Goal: Purchase product/service

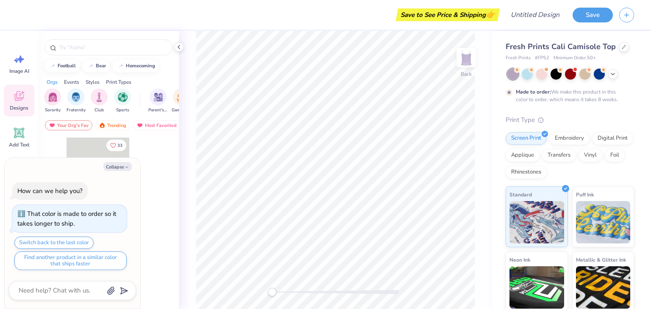
type textarea "x"
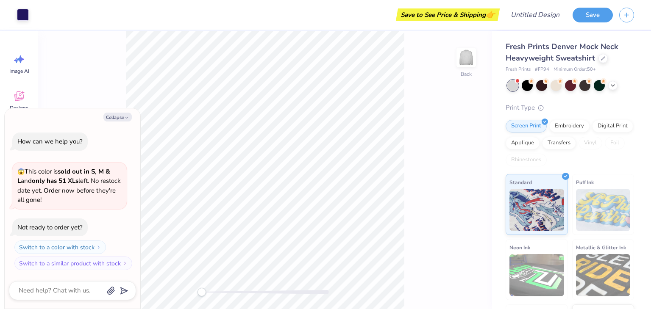
type textarea "x"
click at [324, 19] on div "Save to See Price & Shipping 👉" at bounding box center [266, 15] width 462 height 30
